Goal: Task Accomplishment & Management: Manage account settings

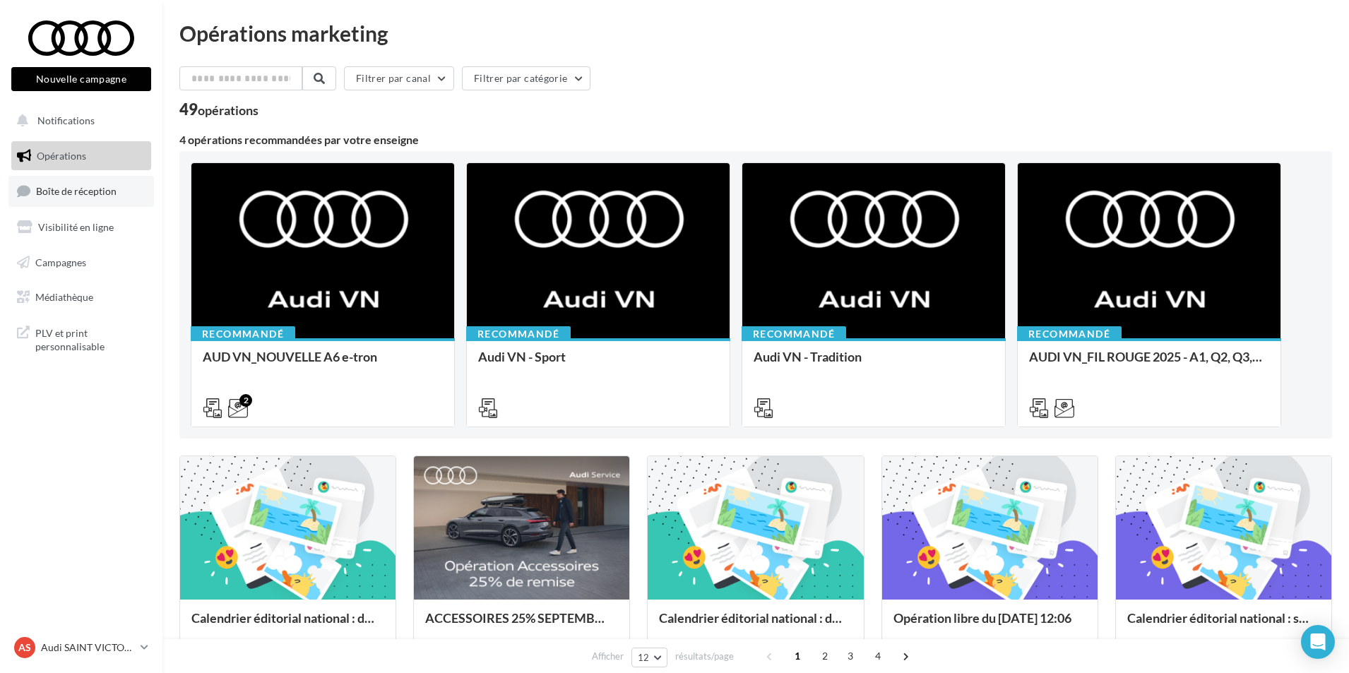
click at [97, 200] on link "Boîte de réception" at bounding box center [81, 191] width 146 height 30
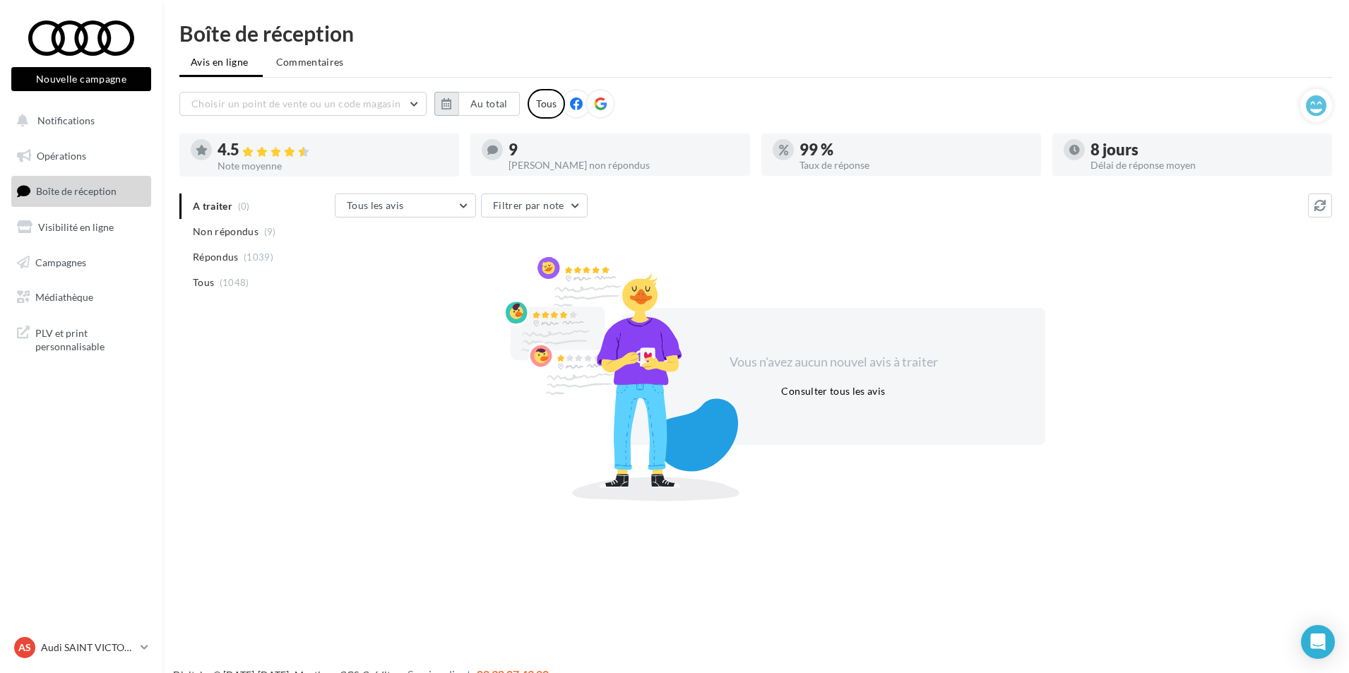
click at [453, 95] on button "button" at bounding box center [446, 104] width 24 height 24
click at [459, 182] on button "1" at bounding box center [458, 188] width 21 height 21
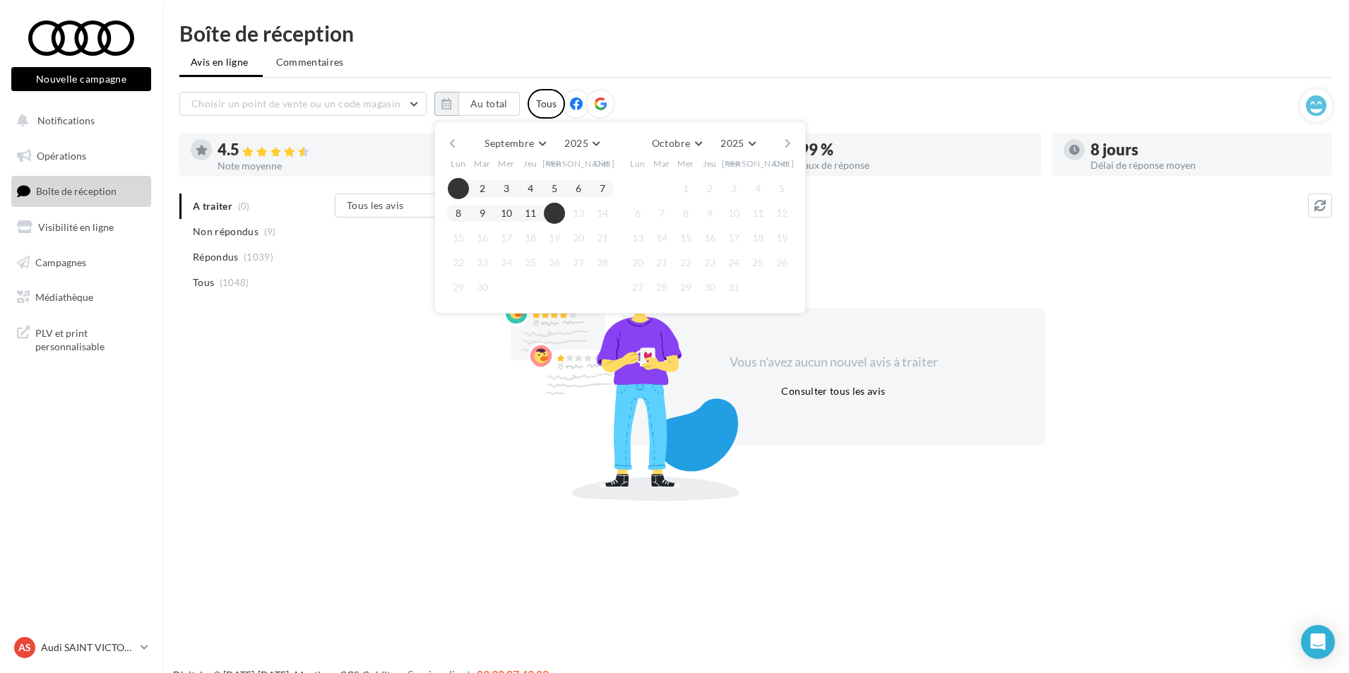
click at [550, 210] on button "12" at bounding box center [554, 213] width 21 height 21
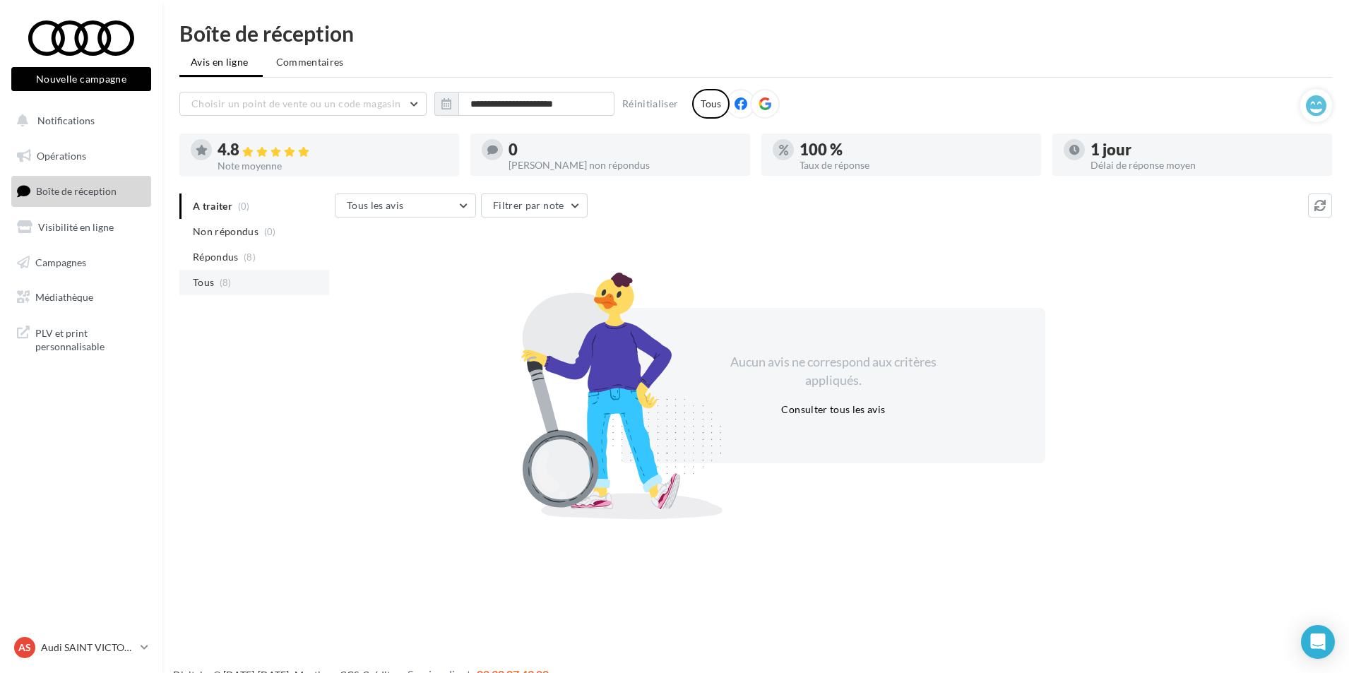
click at [230, 288] on span "(8)" at bounding box center [226, 282] width 12 height 11
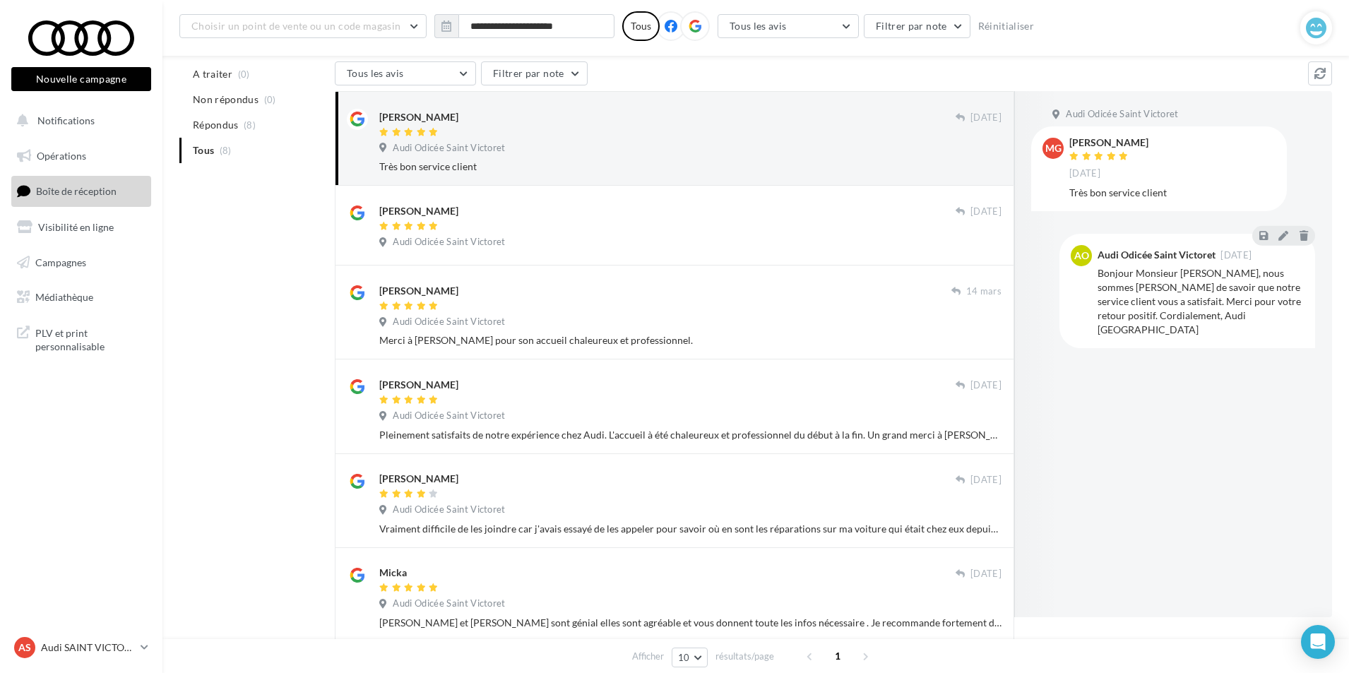
scroll to position [118, 0]
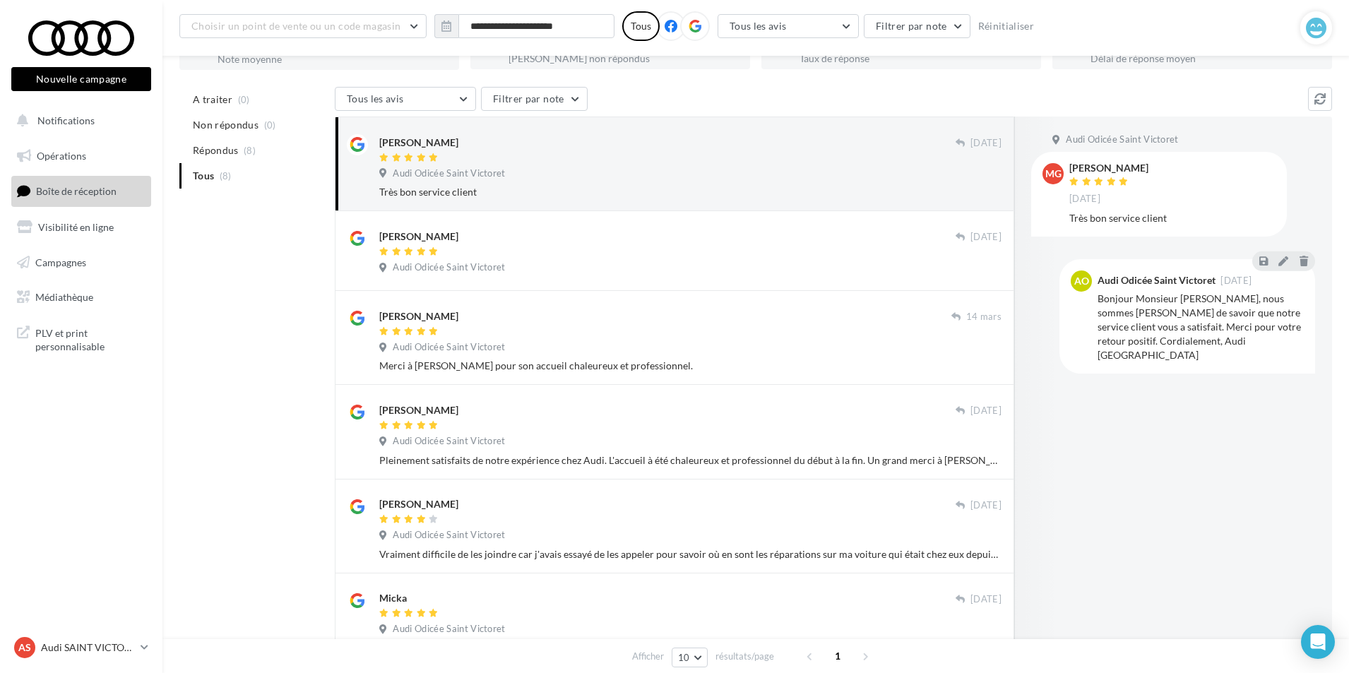
click at [279, 292] on div "A traiter (0) Non répondus (0) Répondus (8) Tous (8) Tous [PERSON_NAME] Tous le…" at bounding box center [755, 490] width 1153 height 807
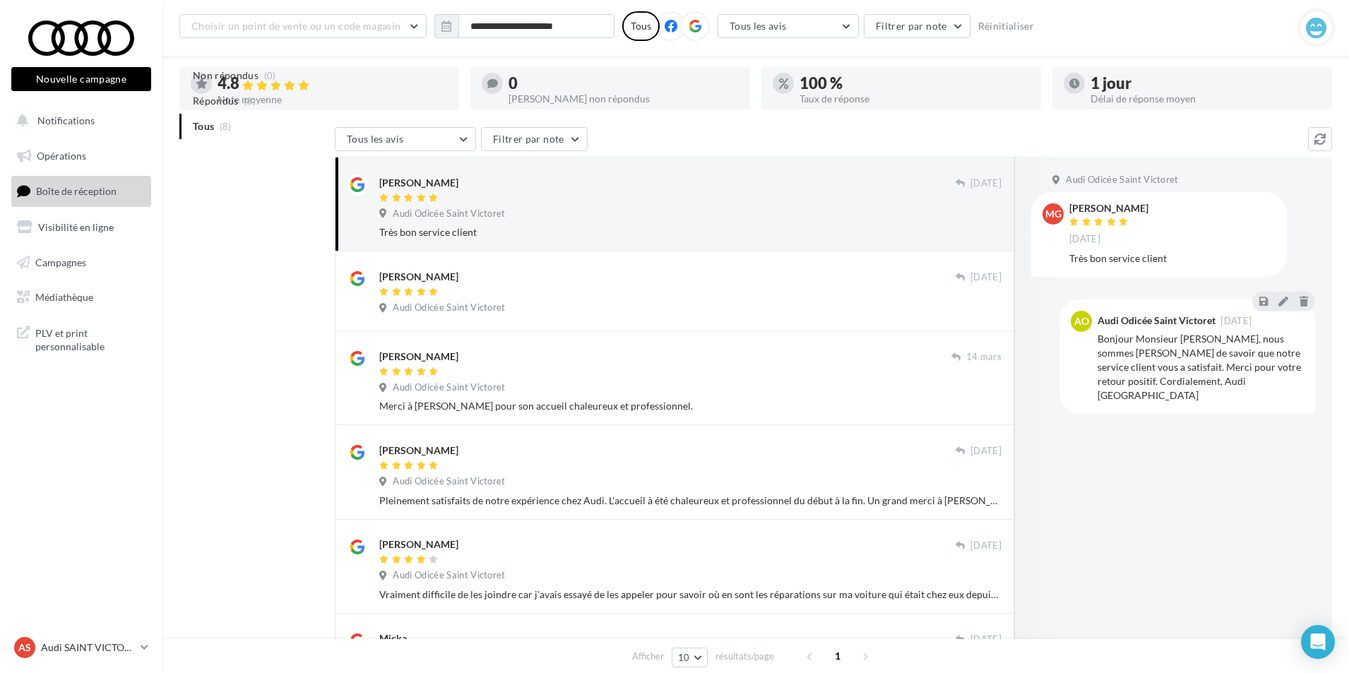
scroll to position [47, 0]
